Goal: Task Accomplishment & Management: Manage account settings

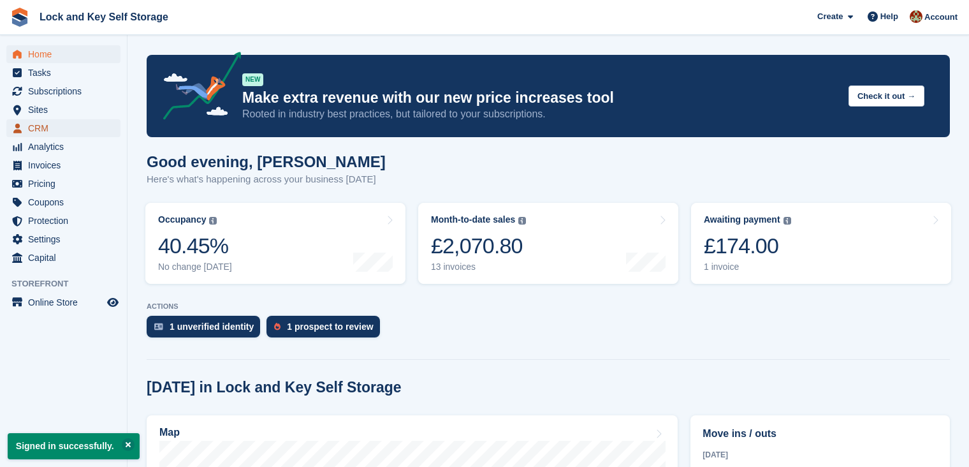
click at [43, 129] on span "CRM" at bounding box center [66, 128] width 76 height 18
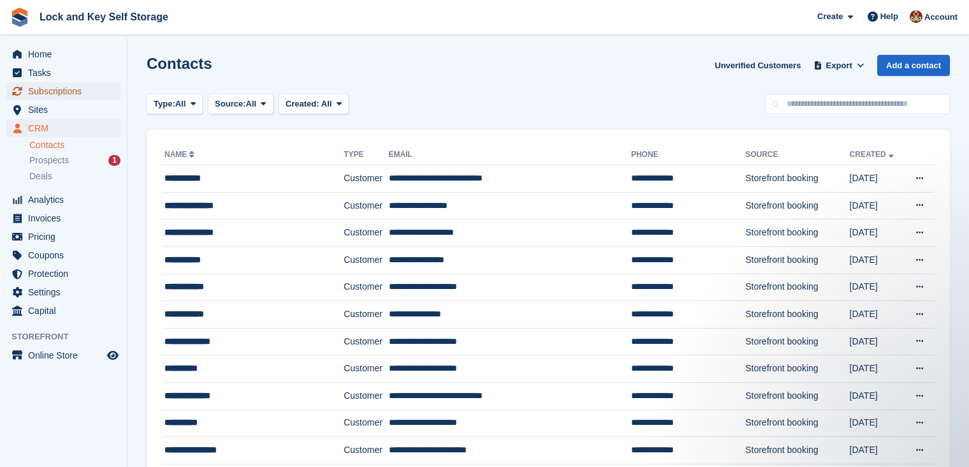
click at [56, 93] on span "Subscriptions" at bounding box center [66, 91] width 76 height 18
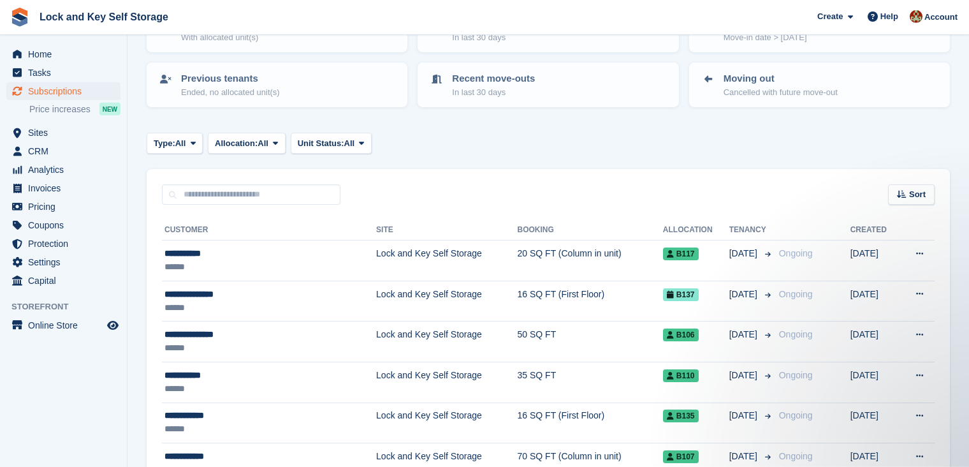
scroll to position [111, 0]
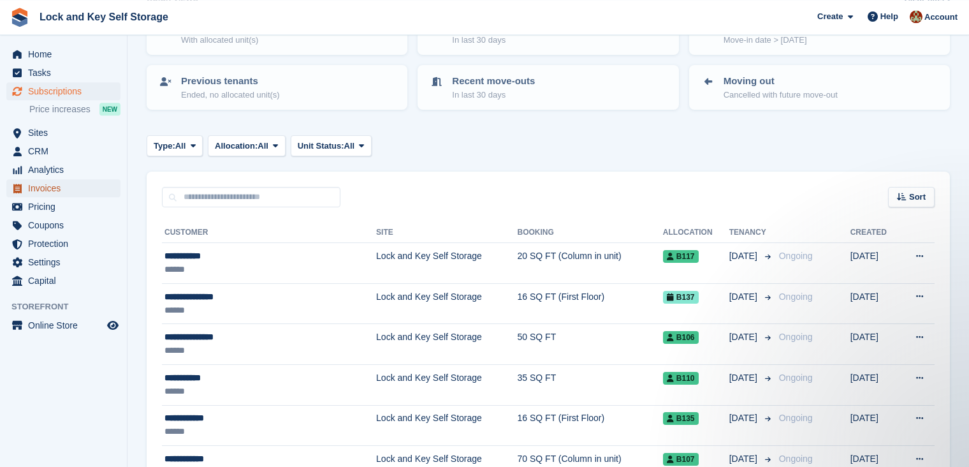
click at [50, 187] on span "Invoices" at bounding box center [66, 188] width 76 height 18
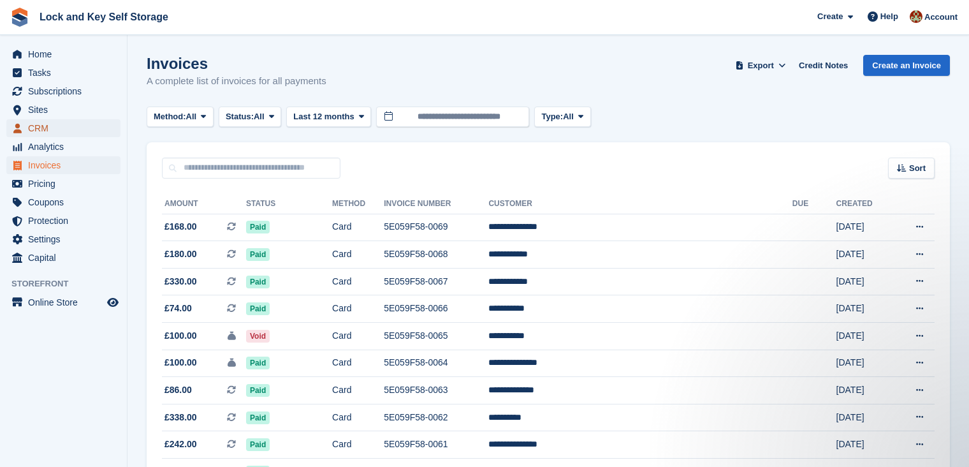
click at [45, 125] on span "CRM" at bounding box center [66, 128] width 76 height 18
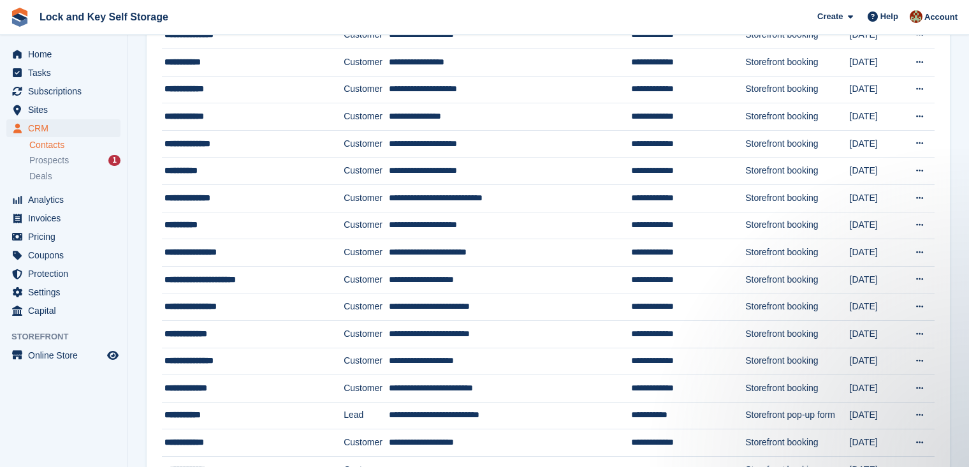
scroll to position [199, 0]
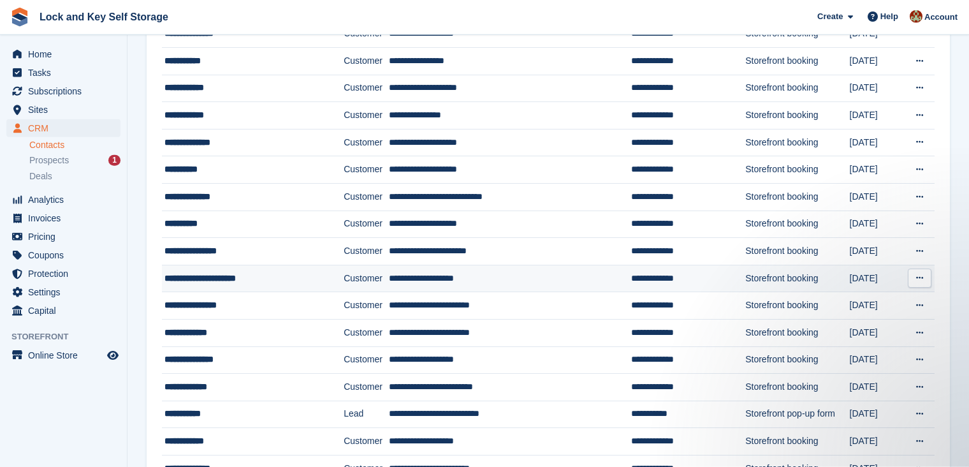
click at [510, 279] on td "**********" at bounding box center [510, 277] width 242 height 27
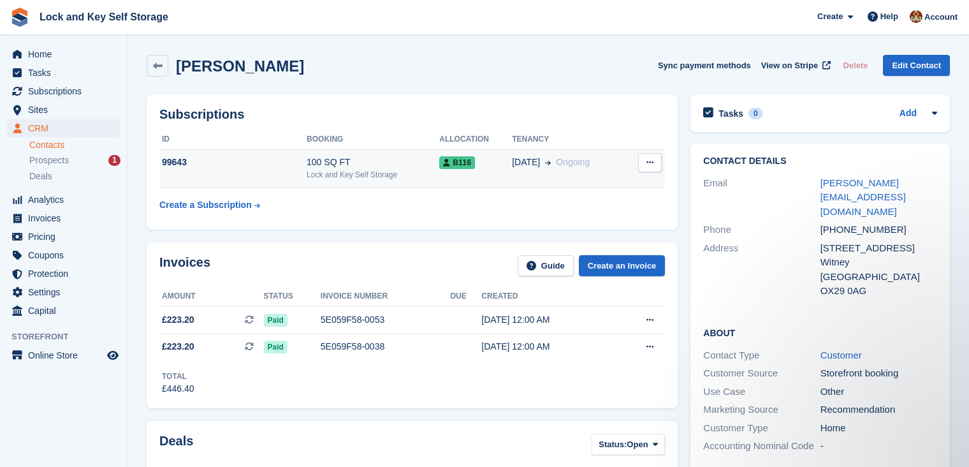
click at [654, 161] on button at bounding box center [650, 162] width 24 height 19
click at [591, 187] on p "Cancel subscription" at bounding box center [600, 187] width 111 height 17
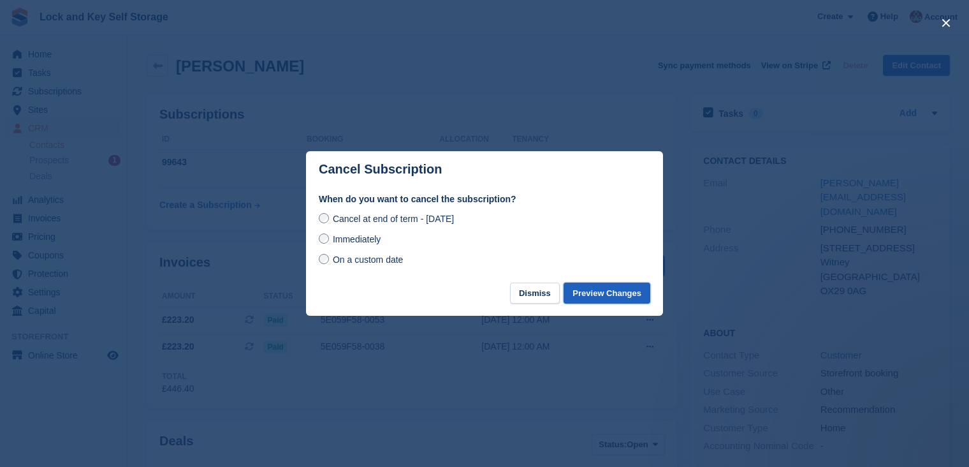
click at [616, 292] on button "Preview Changes" at bounding box center [606, 292] width 87 height 21
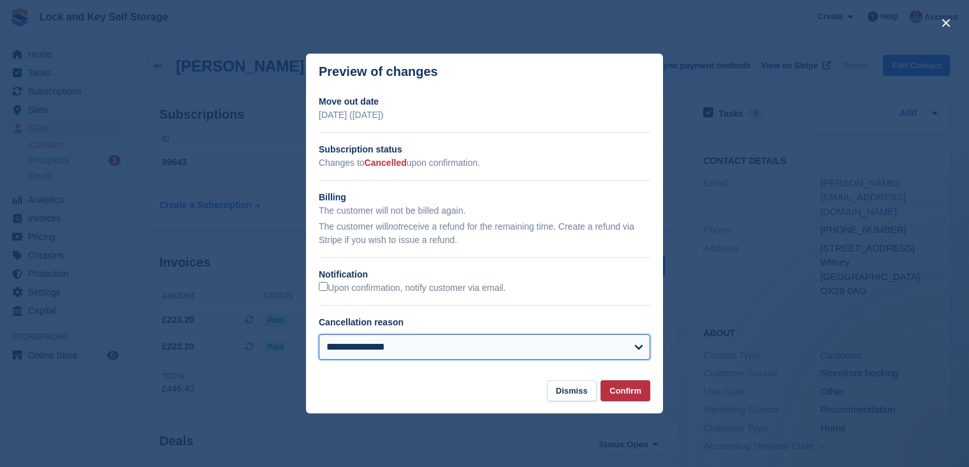
click at [319, 334] on select "**********" at bounding box center [484, 346] width 331 height 25
select select "*****"
click option "*****" at bounding box center [0, 0] width 0 height 0
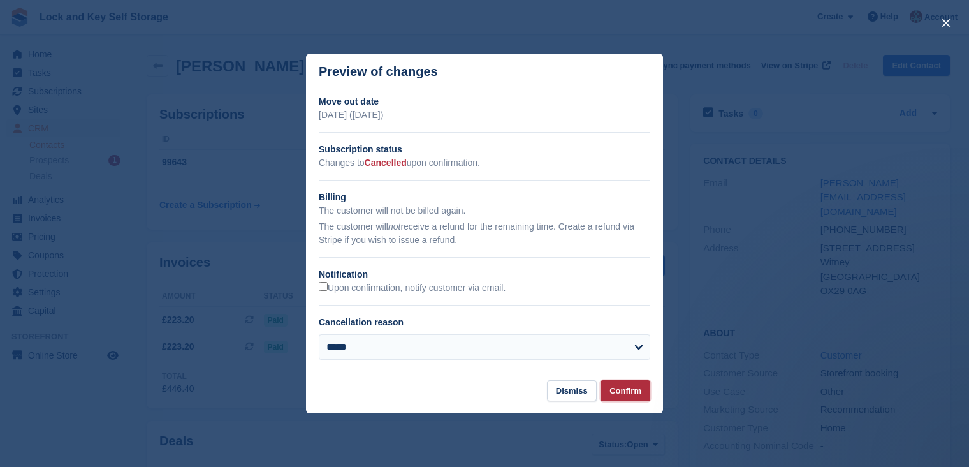
click at [625, 384] on button "Confirm" at bounding box center [625, 390] width 50 height 21
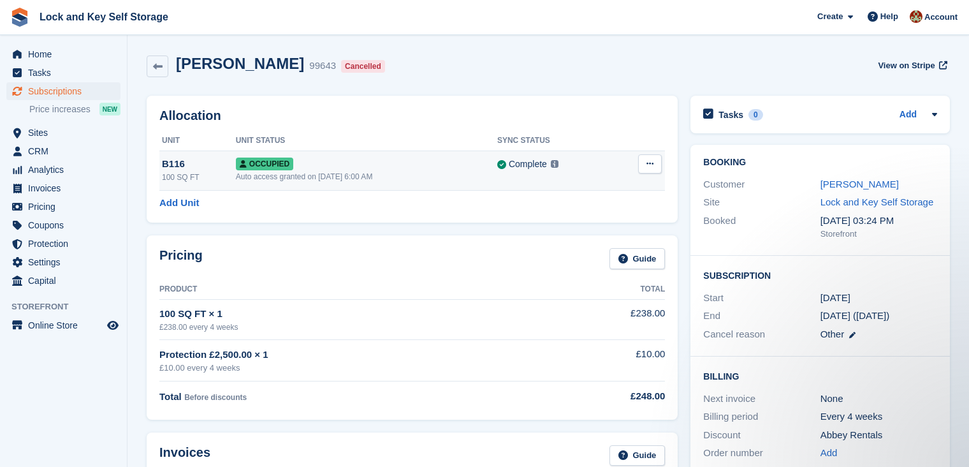
click at [653, 164] on icon at bounding box center [649, 163] width 7 height 8
click at [602, 233] on p "Deallocate" at bounding box center [600, 232] width 111 height 17
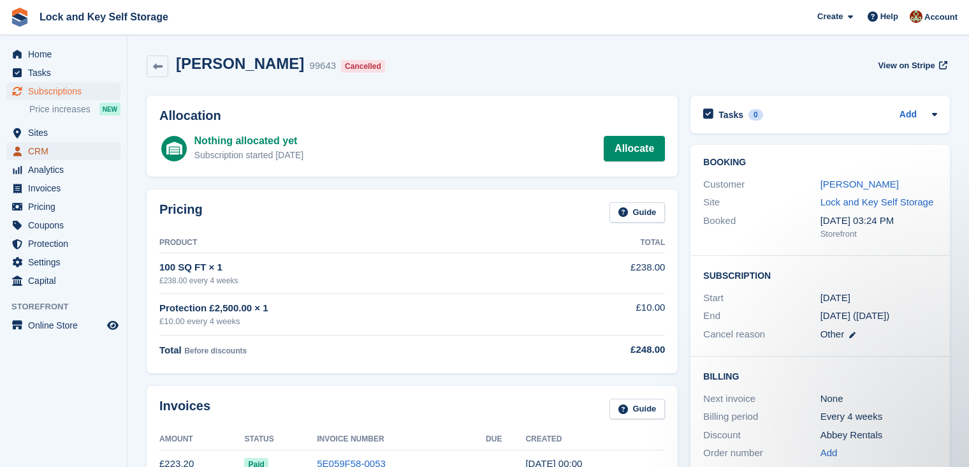
click at [43, 152] on span "CRM" at bounding box center [66, 151] width 76 height 18
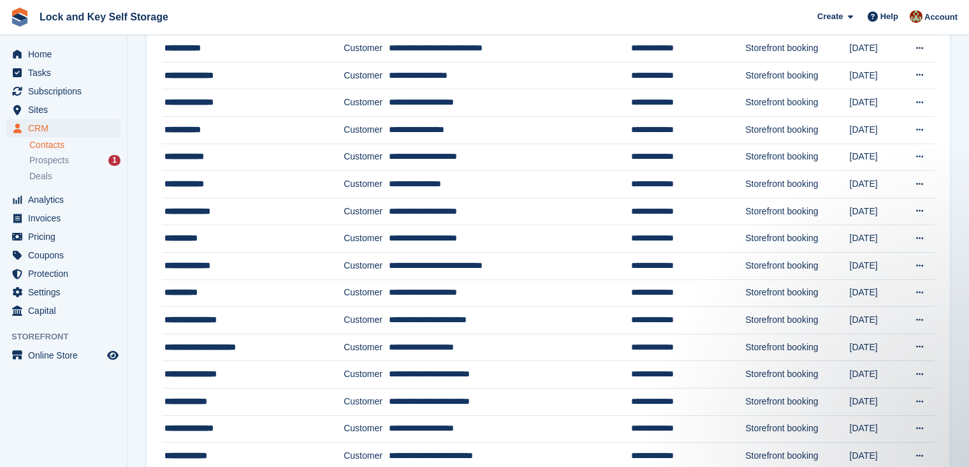
scroll to position [132, 0]
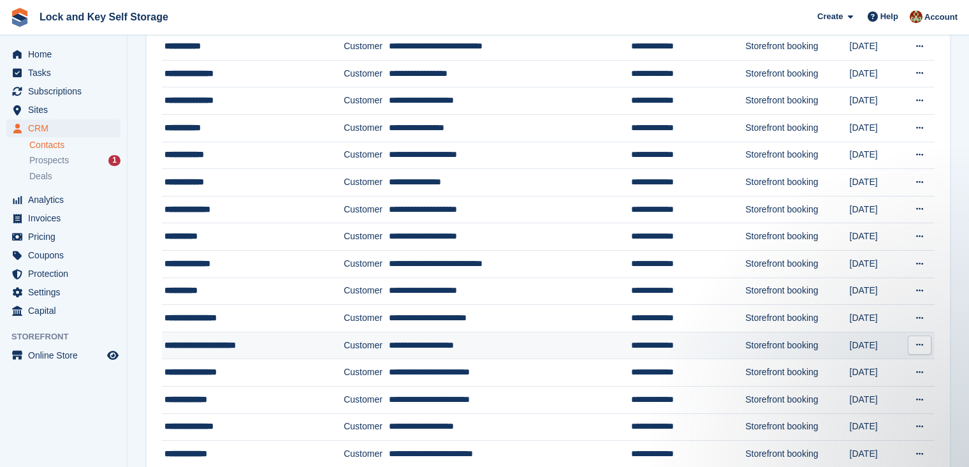
click at [487, 344] on td "**********" at bounding box center [510, 344] width 242 height 27
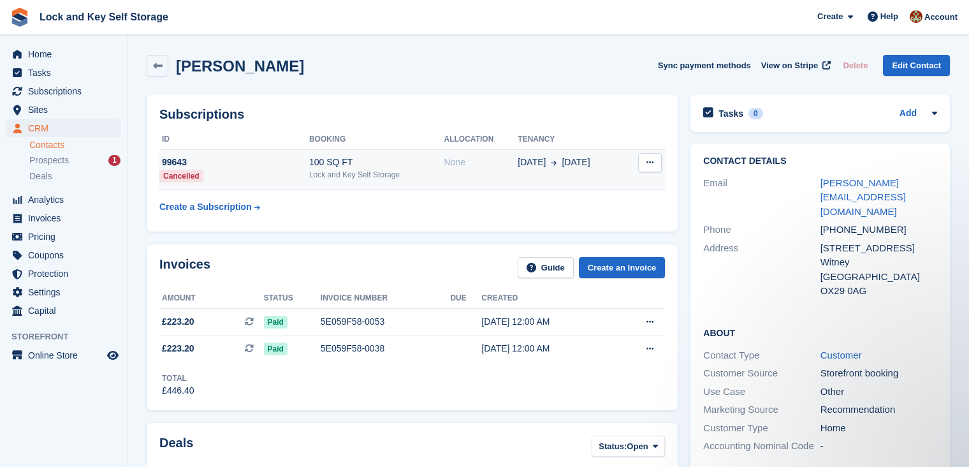
click at [654, 163] on button at bounding box center [650, 162] width 24 height 19
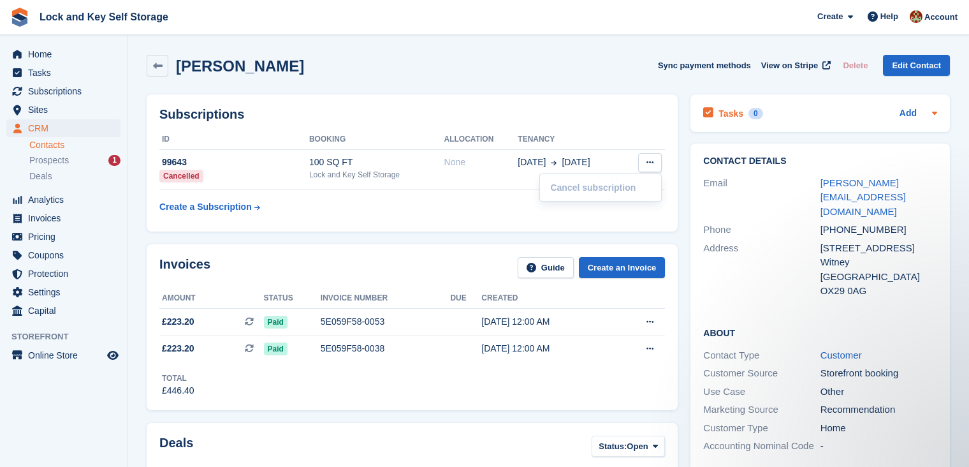
click at [934, 113] on icon at bounding box center [934, 113] width 5 height 3
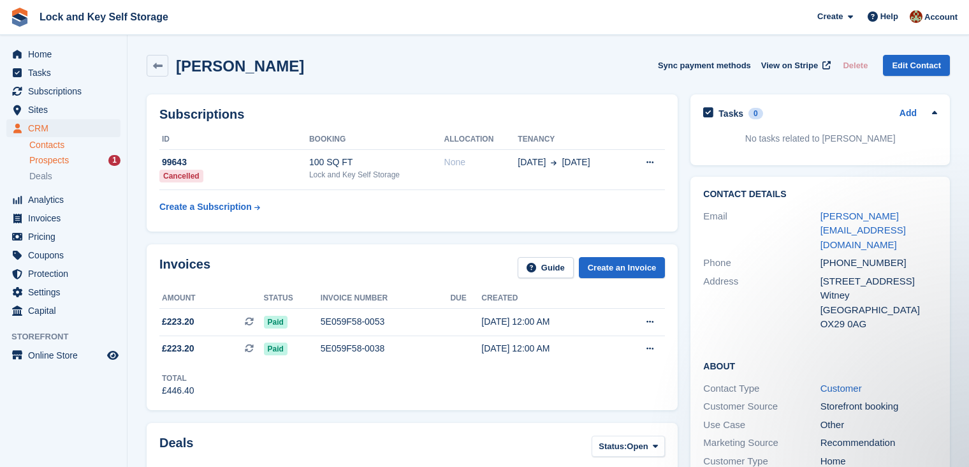
click at [58, 161] on span "Prospects" at bounding box center [49, 160] width 40 height 12
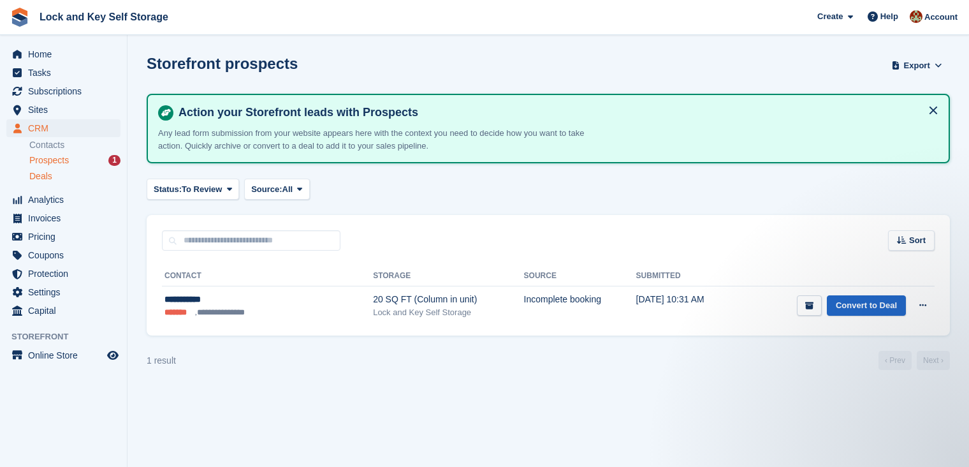
click at [40, 181] on span "Deals" at bounding box center [40, 176] width 23 height 12
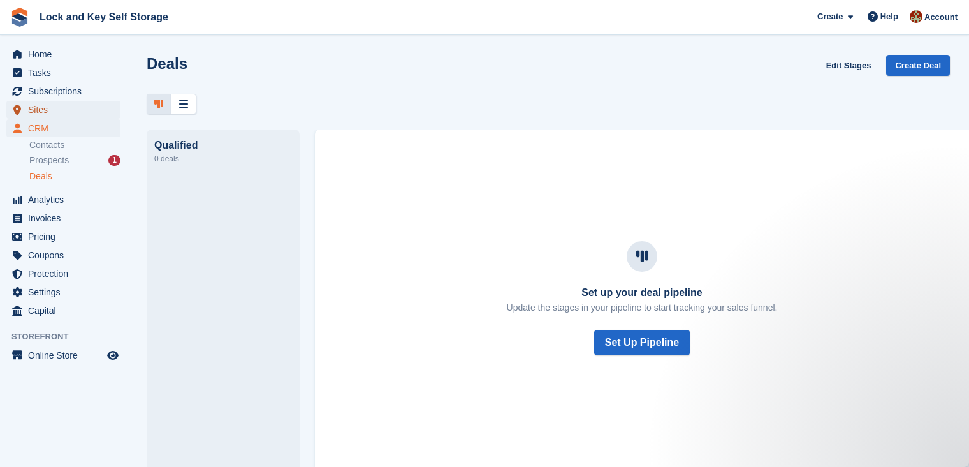
click at [43, 105] on span "Sites" at bounding box center [66, 110] width 76 height 18
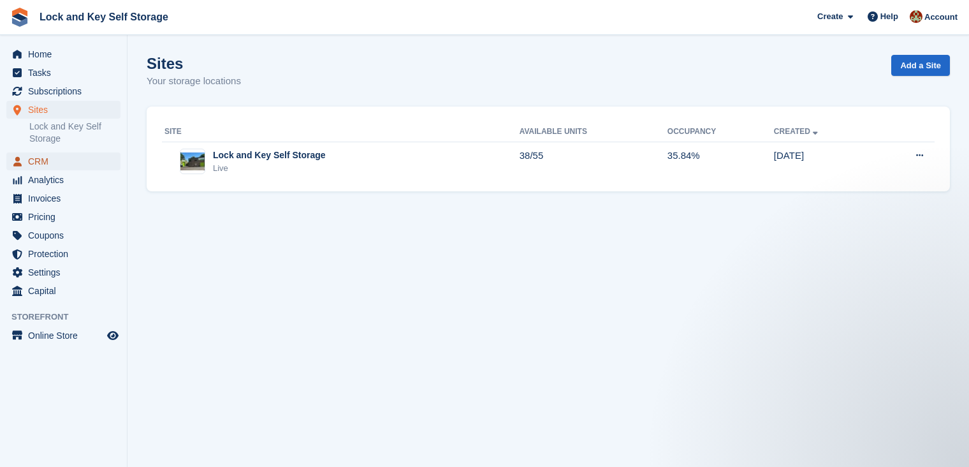
click at [43, 159] on span "CRM" at bounding box center [66, 161] width 76 height 18
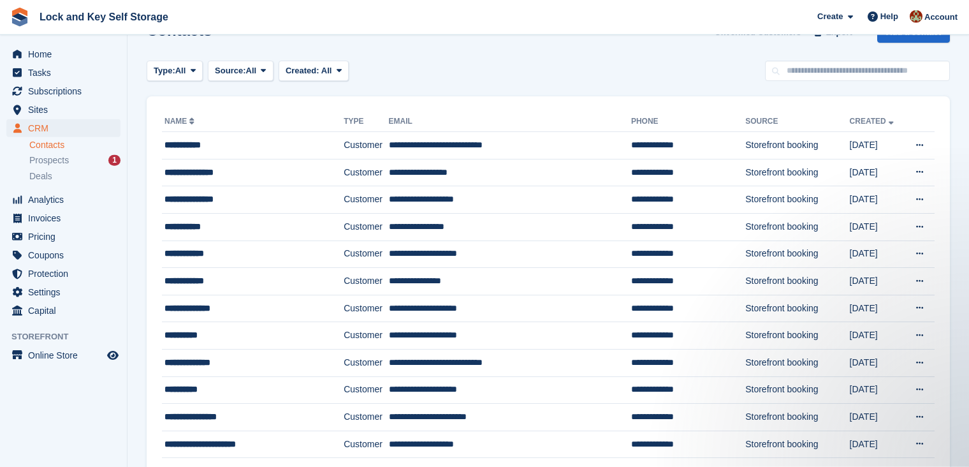
scroll to position [34, 0]
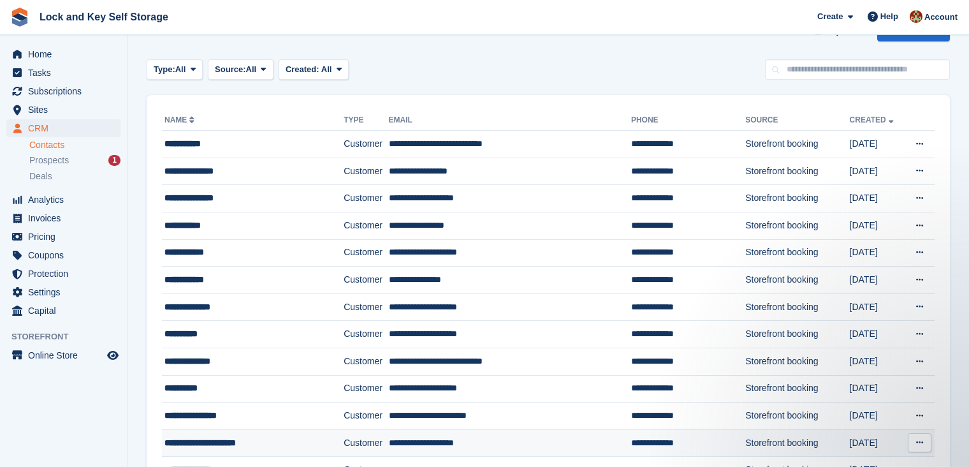
click at [925, 440] on button at bounding box center [920, 442] width 24 height 19
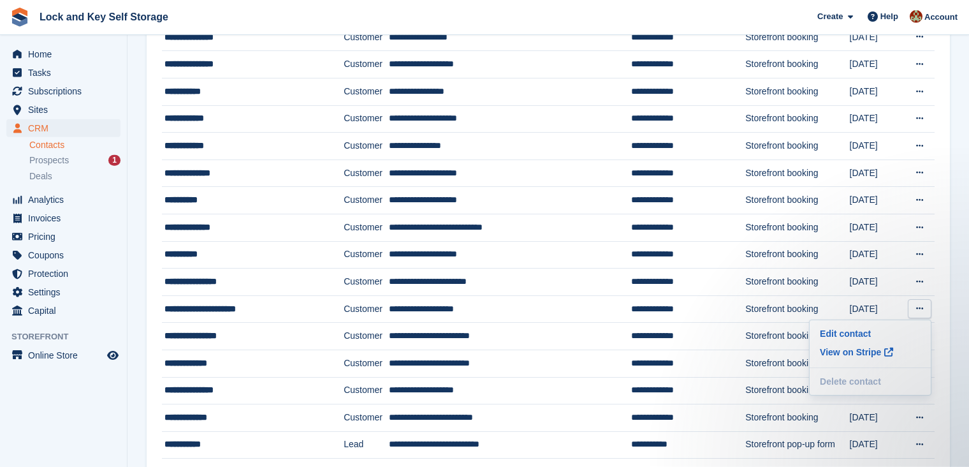
scroll to position [170, 0]
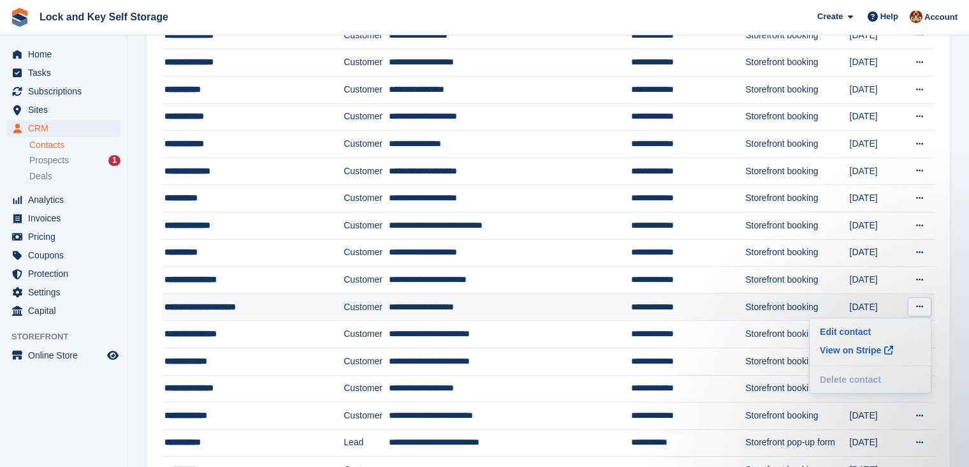
click at [370, 312] on td "Customer" at bounding box center [366, 306] width 45 height 27
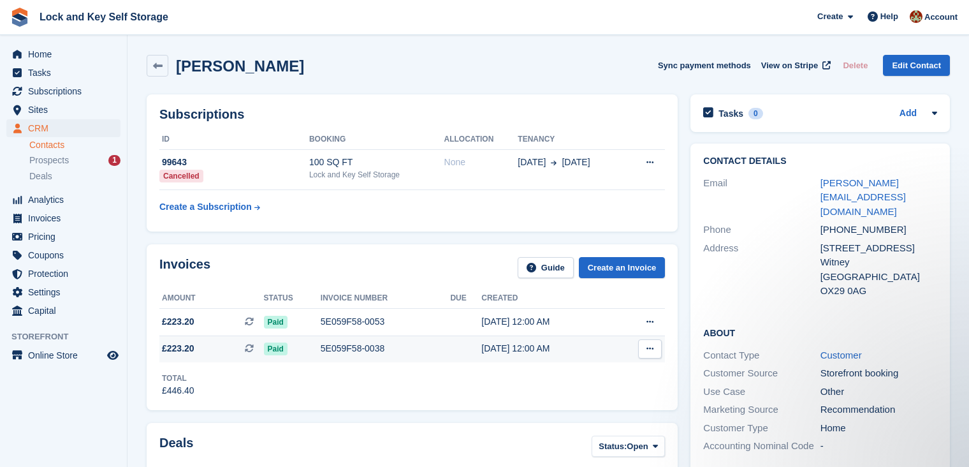
click at [649, 349] on icon at bounding box center [649, 348] width 7 height 8
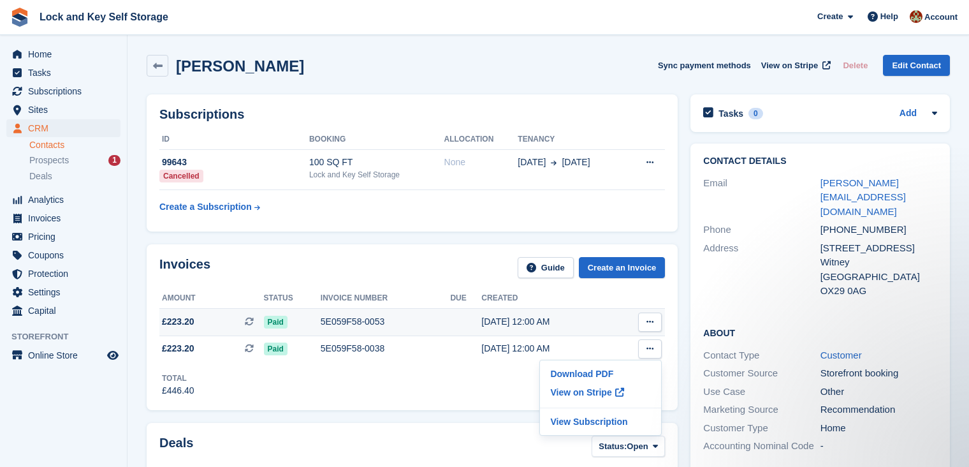
click at [653, 325] on icon at bounding box center [649, 321] width 7 height 8
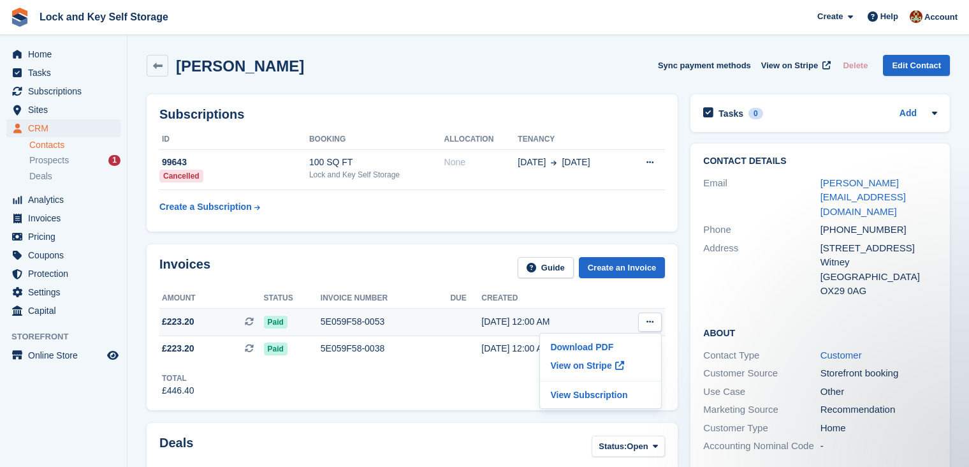
click at [653, 325] on icon at bounding box center [649, 321] width 7 height 8
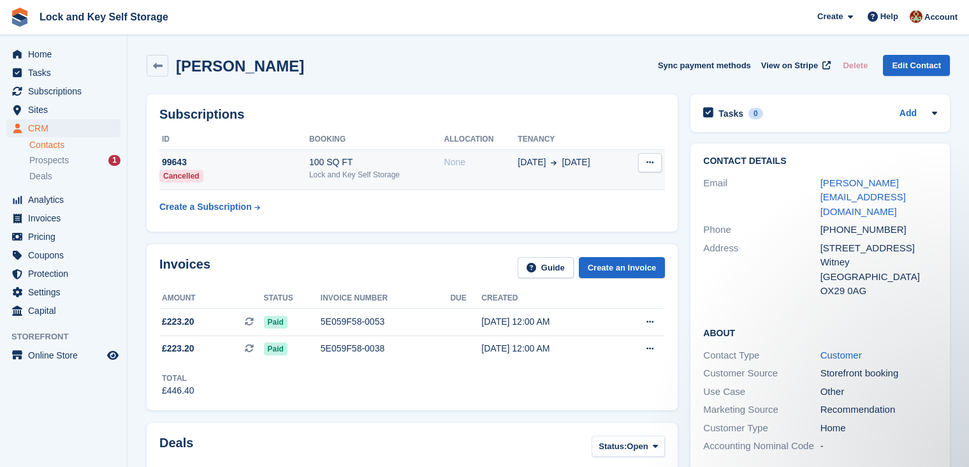
click at [653, 164] on icon at bounding box center [649, 162] width 7 height 8
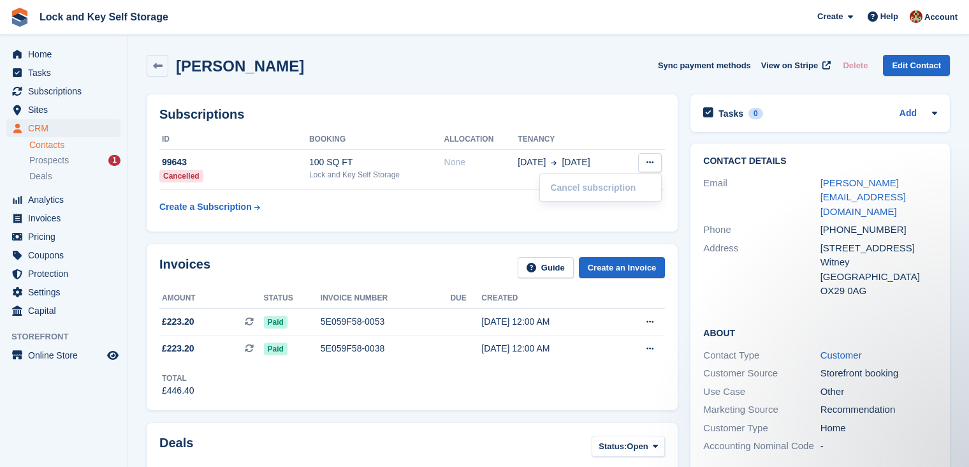
click at [638, 122] on div "Subscriptions ID Booking Allocation Tenancy 99643 Cancelled 100 SQ FT Lock and …" at bounding box center [412, 162] width 531 height 137
click at [919, 64] on link "Edit Contact" at bounding box center [916, 65] width 67 height 21
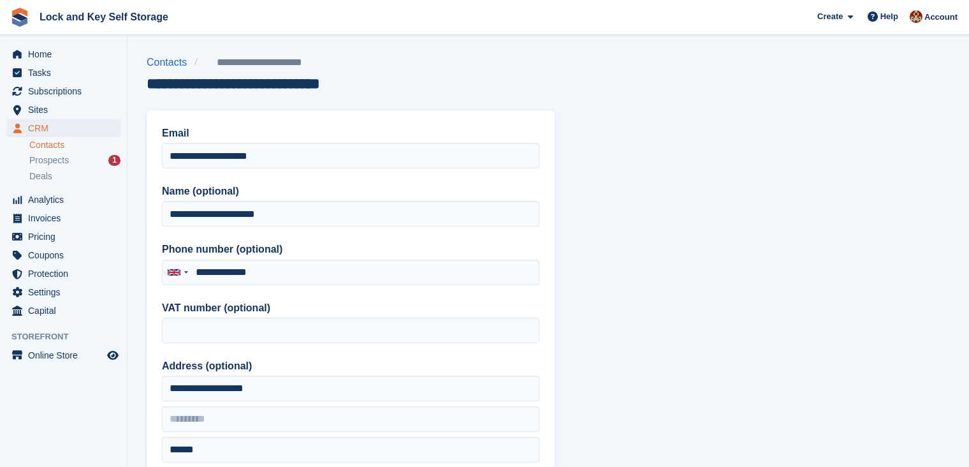
type input "**********"
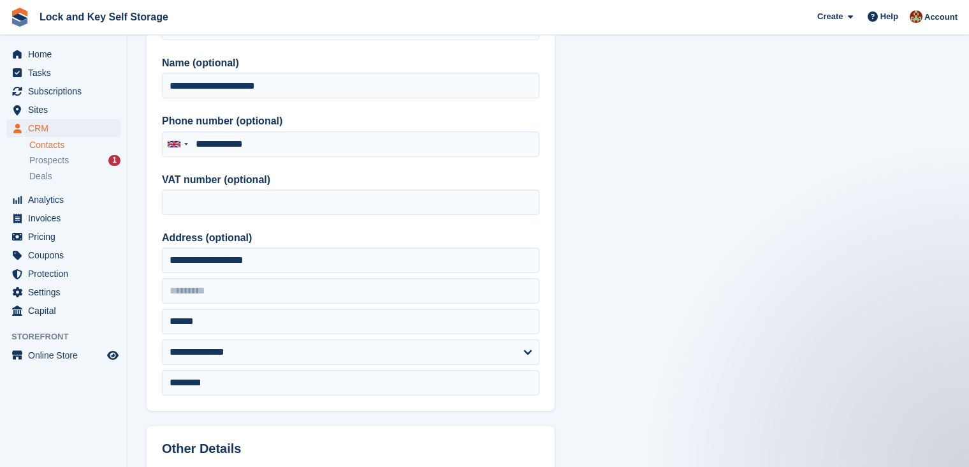
scroll to position [148, 0]
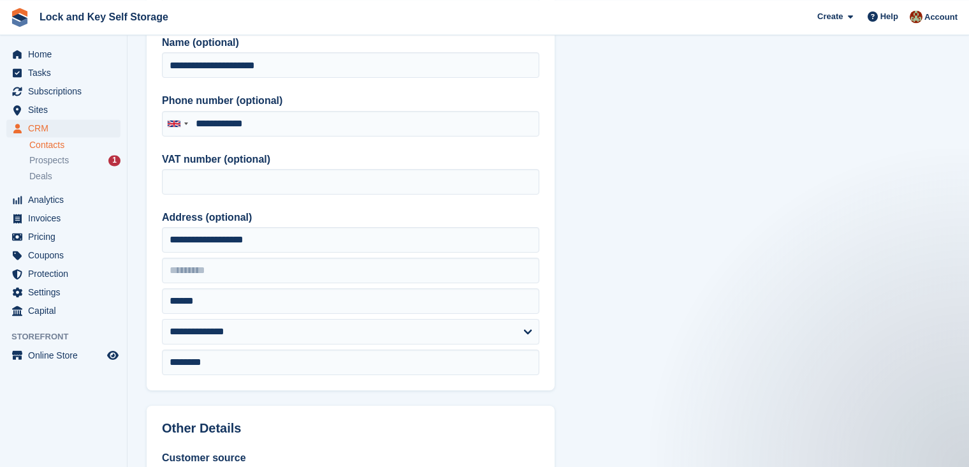
click at [958, 91] on section "**********" at bounding box center [547, 395] width 841 height 1086
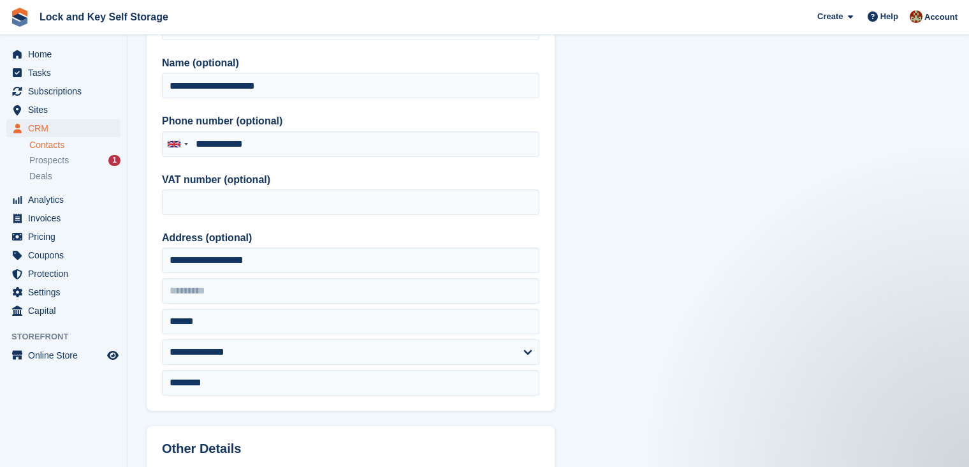
scroll to position [0, 0]
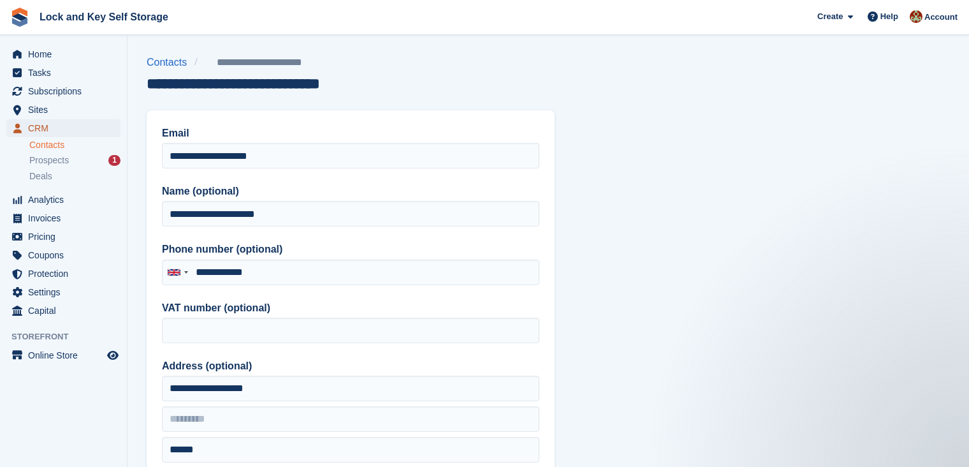
click at [50, 131] on span "CRM" at bounding box center [66, 128] width 76 height 18
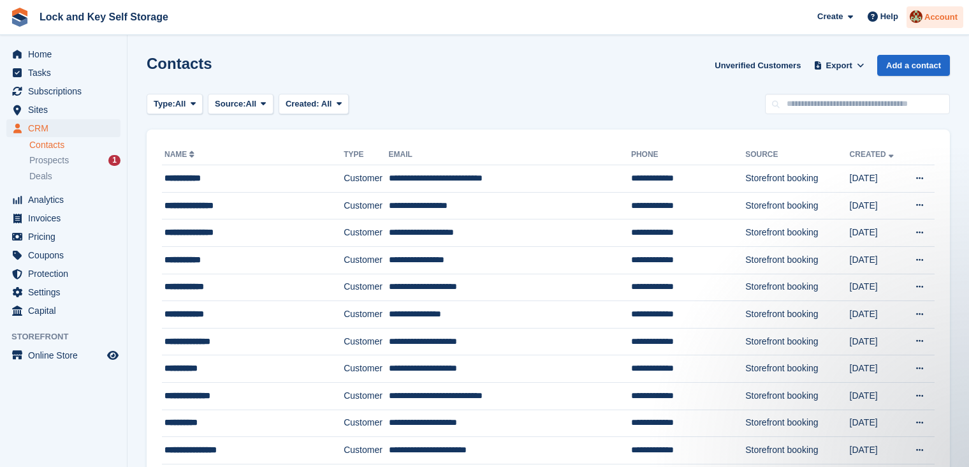
click at [930, 17] on span "Account" at bounding box center [940, 17] width 33 height 13
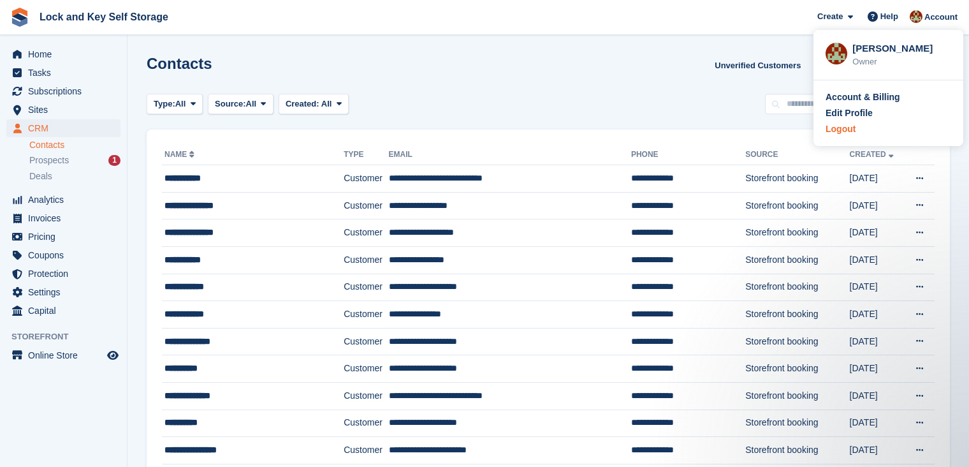
click at [851, 126] on div "Logout" at bounding box center [840, 128] width 30 height 13
